Goal: Task Accomplishment & Management: Complete application form

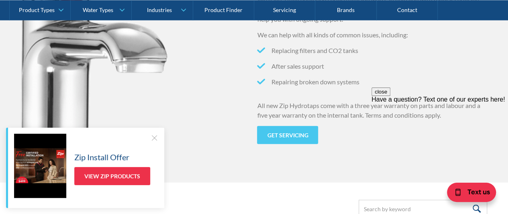
scroll to position [884, 0]
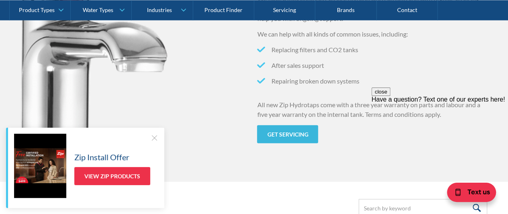
click at [281, 137] on link "Get servicing" at bounding box center [287, 134] width 61 height 18
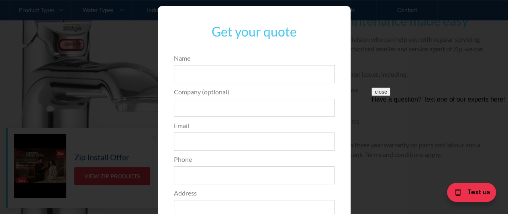
scroll to position [0, 0]
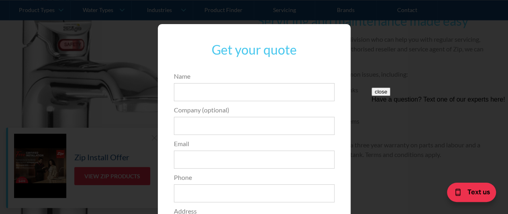
click at [436, 103] on div "close Have a question? Text one of our experts here!" at bounding box center [439, 136] width 137 height 96
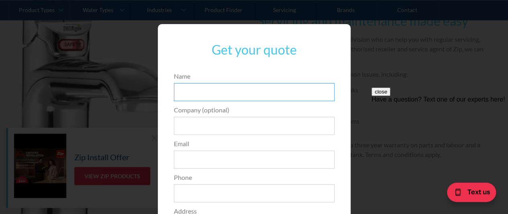
click at [191, 94] on input "Name" at bounding box center [254, 92] width 161 height 18
type input "Justin Howarth"
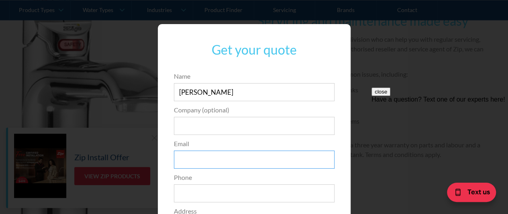
click at [184, 157] on input "Email" at bounding box center [254, 160] width 161 height 18
type input "jhowarth@vinidex.com.au"
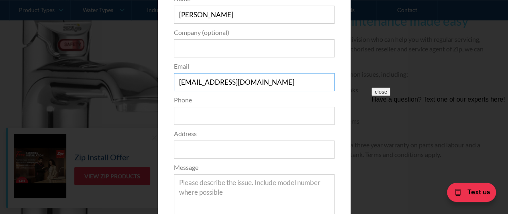
scroll to position [80, 0]
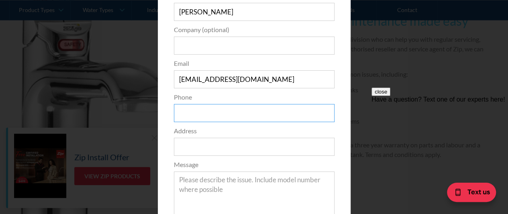
click at [188, 112] on input "Phone" at bounding box center [254, 113] width 161 height 18
type input "0418502318"
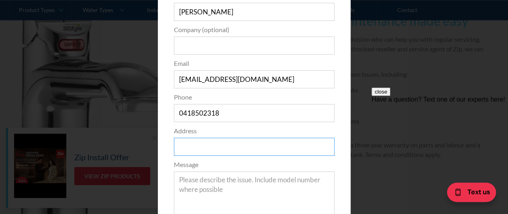
click at [190, 148] on input "Address" at bounding box center [254, 147] width 161 height 18
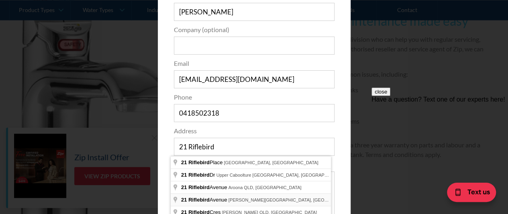
type input "21 Riflebird Avenue, Narre Warren VIC, Australia"
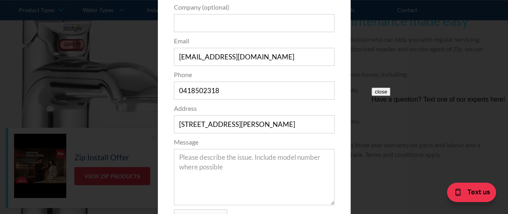
scroll to position [120, 0]
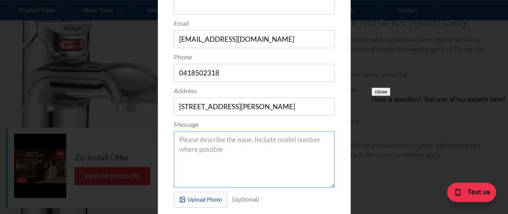
click at [185, 141] on textarea "Message" at bounding box center [254, 159] width 161 height 56
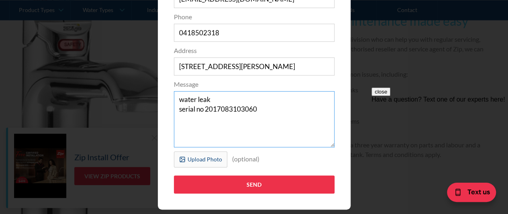
scroll to position [180, 0]
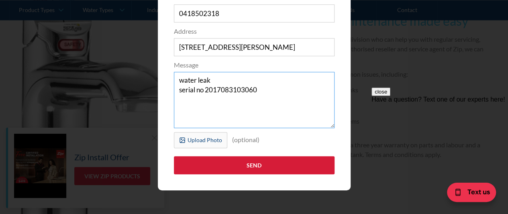
type textarea "water leak serial no 2017083103060"
click at [252, 162] on input "Send" at bounding box center [254, 165] width 161 height 18
